Goal: Check status

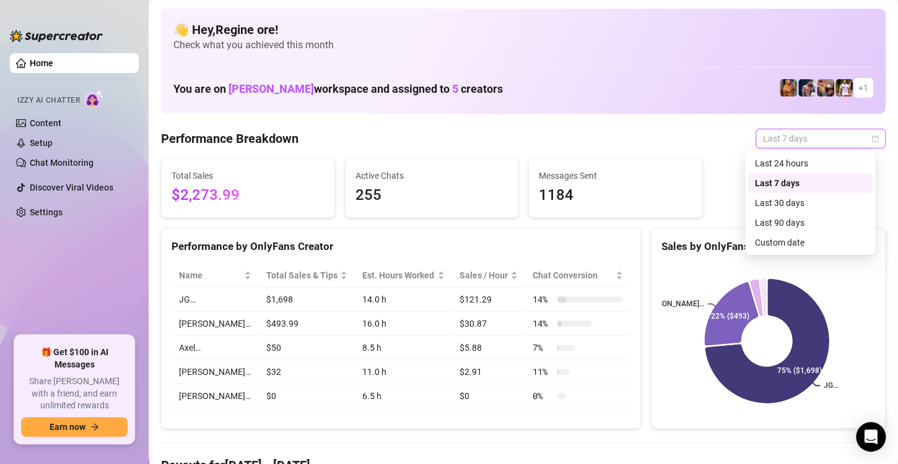
click at [851, 139] on span "Last 7 days" at bounding box center [820, 138] width 115 height 19
click at [775, 243] on div "Custom date" at bounding box center [810, 243] width 110 height 14
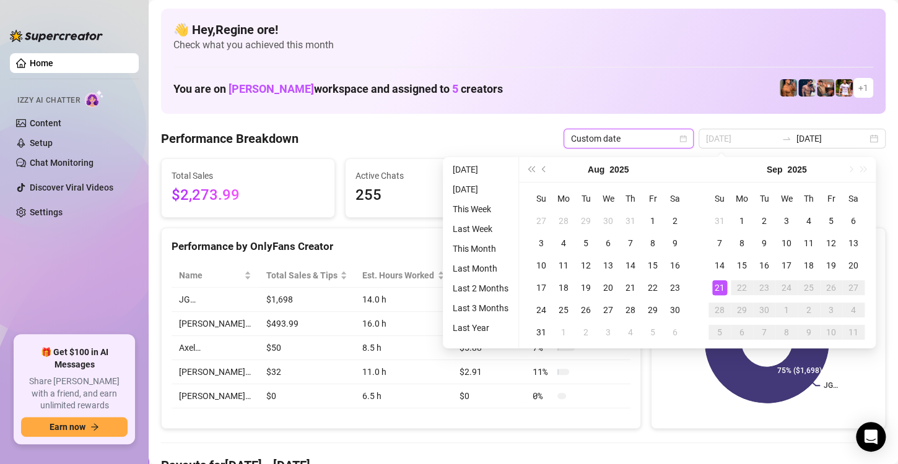
type input "[DATE]"
click at [718, 290] on div "21" at bounding box center [719, 287] width 15 height 15
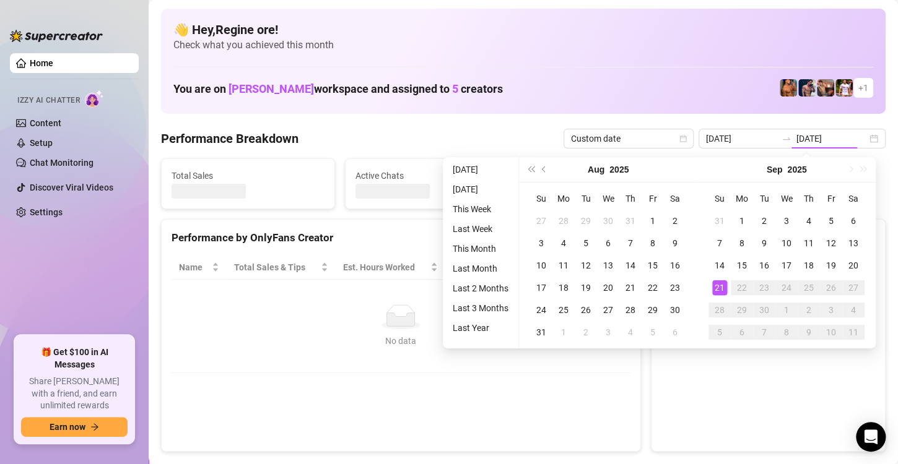
type input "[DATE]"
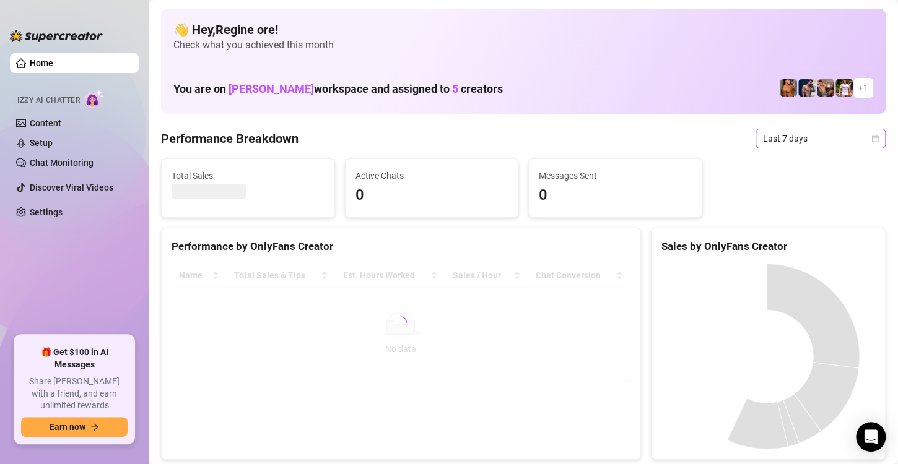
click at [800, 139] on span "Last 7 days" at bounding box center [820, 138] width 115 height 19
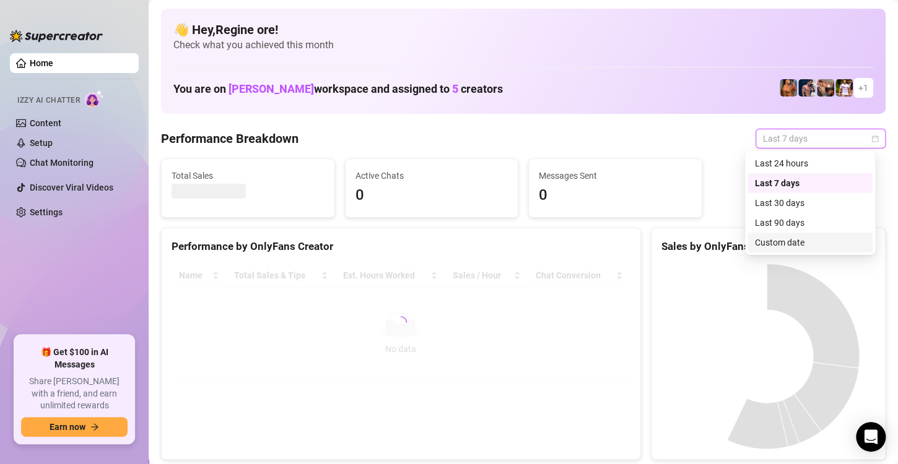
click at [781, 239] on div "Custom date" at bounding box center [810, 243] width 110 height 14
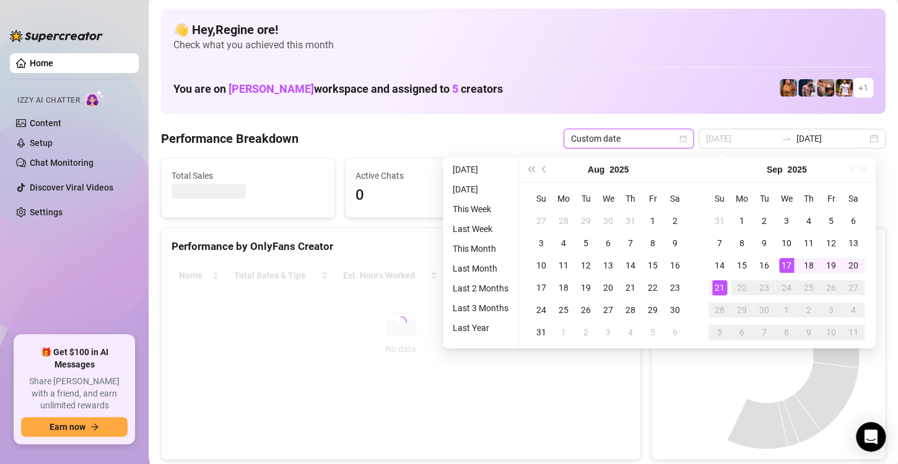
type input "[DATE]"
click at [719, 285] on div "21" at bounding box center [719, 287] width 15 height 15
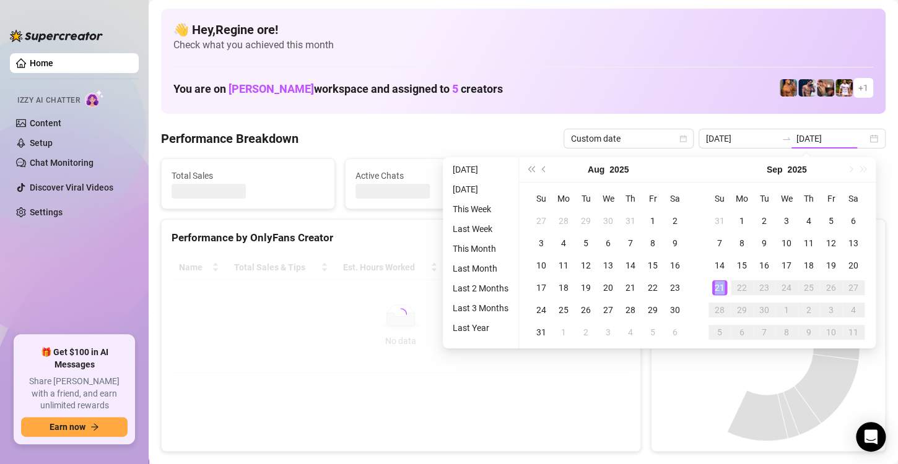
type input "[DATE]"
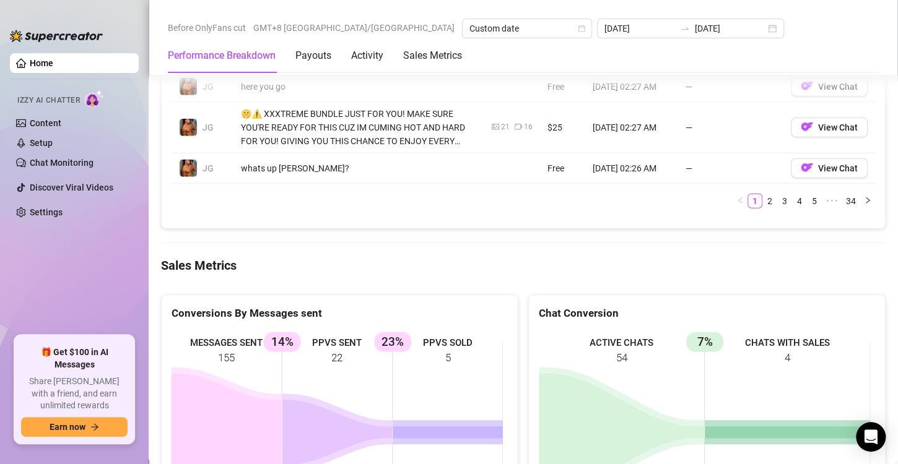
scroll to position [1486, 0]
